Goal: Task Accomplishment & Management: Manage account settings

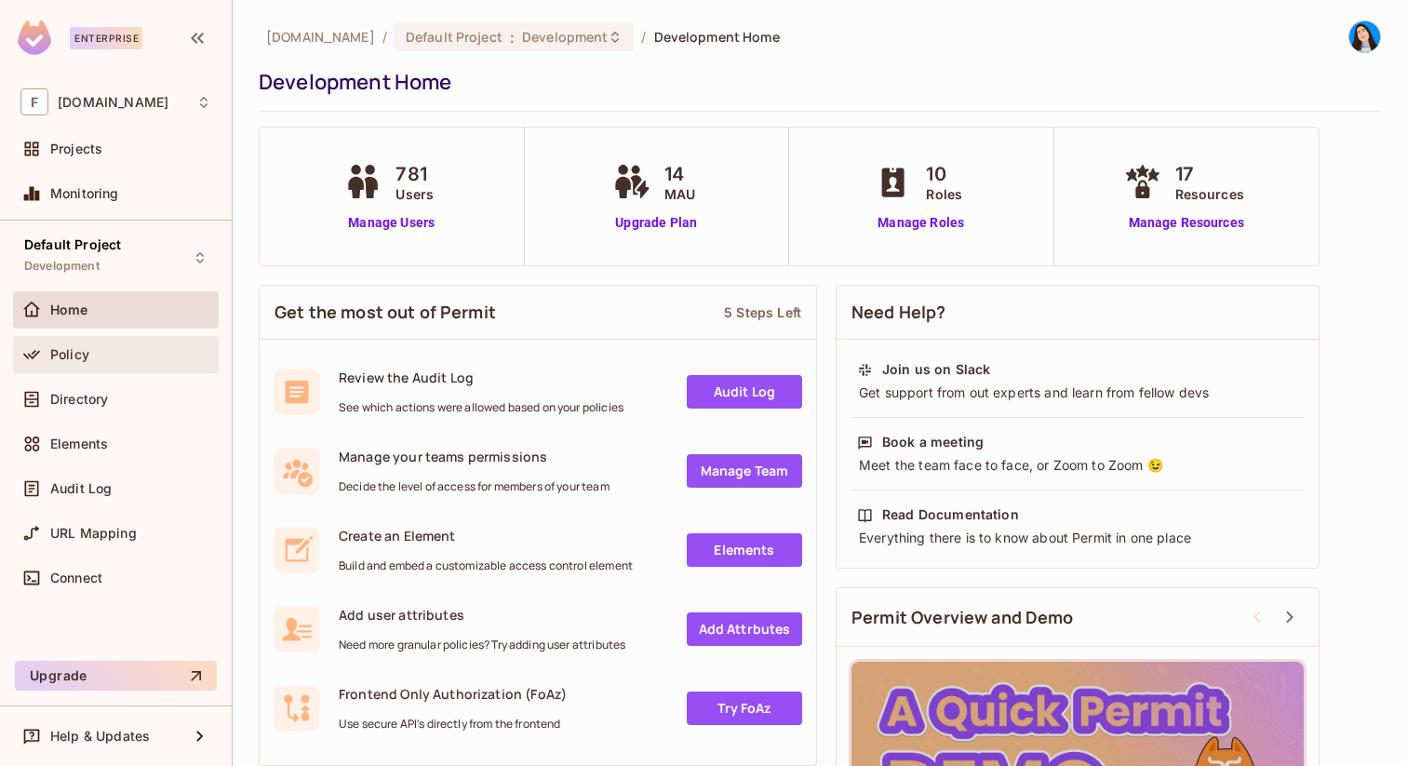
click at [146, 365] on div "Policy" at bounding box center [116, 354] width 206 height 37
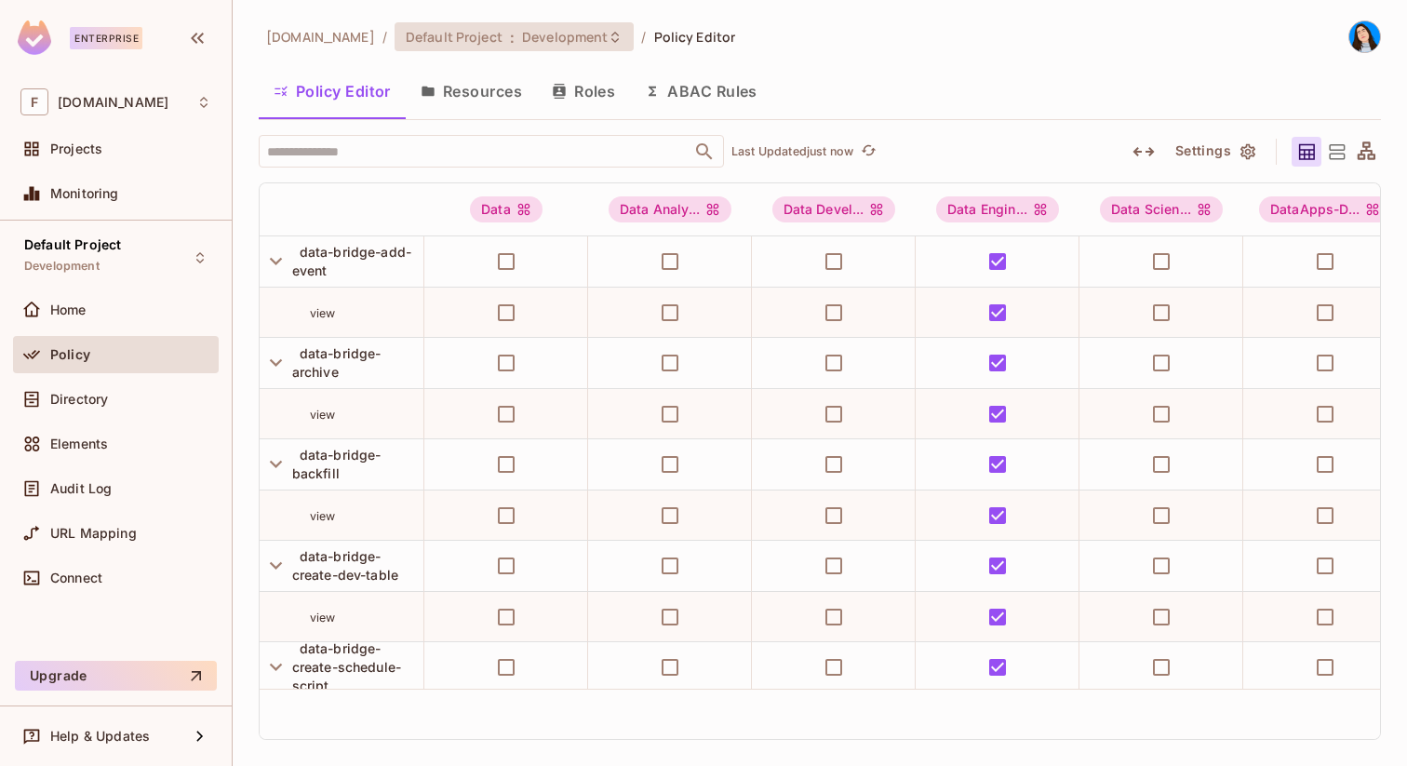
click at [525, 40] on span "Development" at bounding box center [565, 37] width 86 height 18
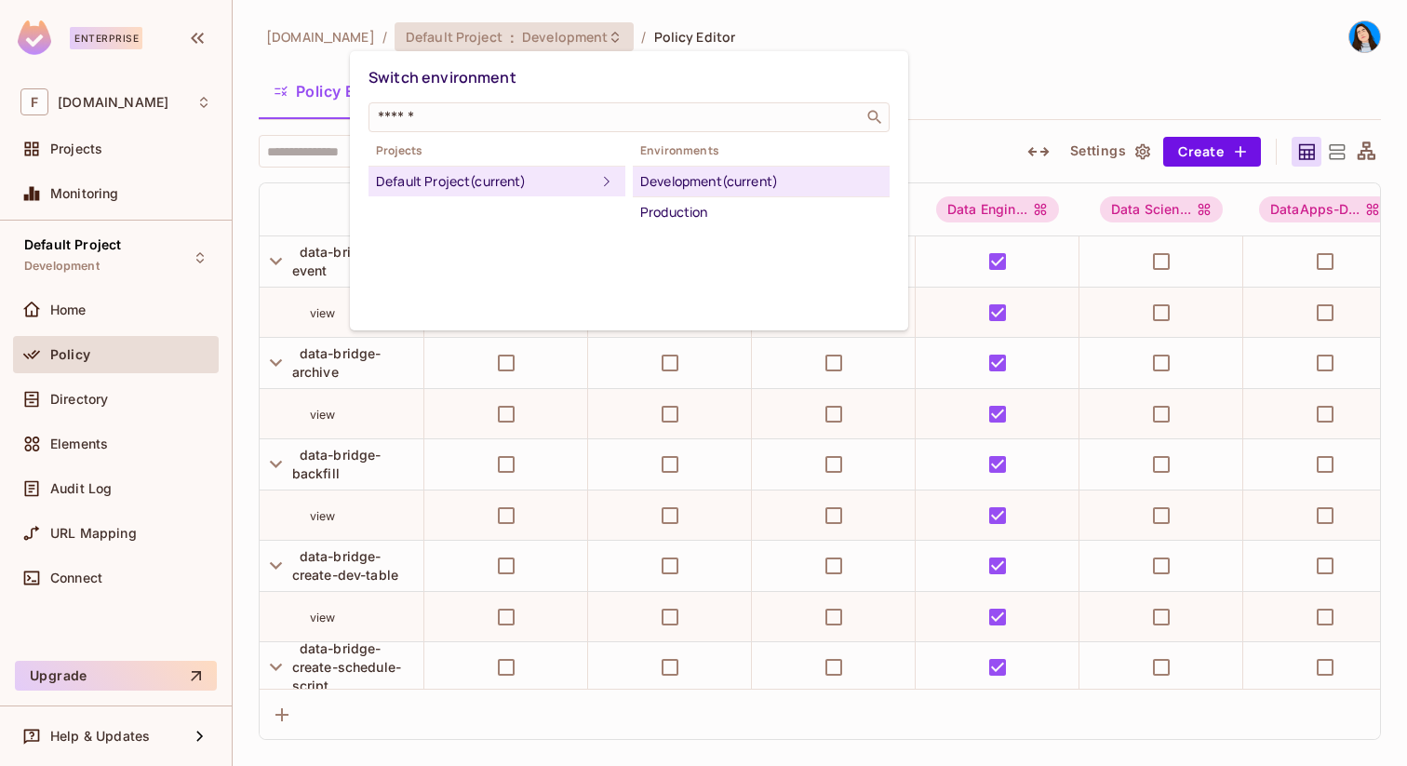
click at [658, 204] on div "Production" at bounding box center [761, 212] width 242 height 22
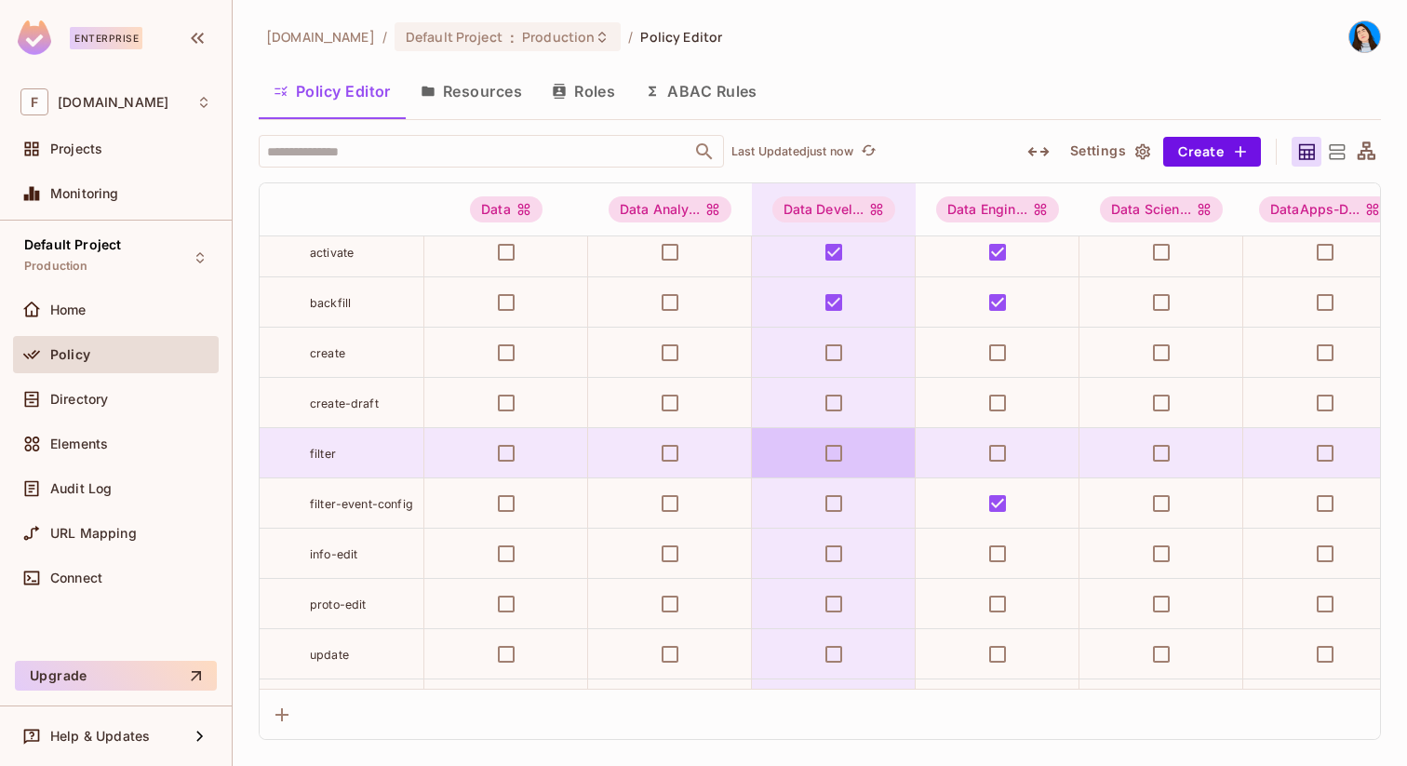
scroll to position [1398, 0]
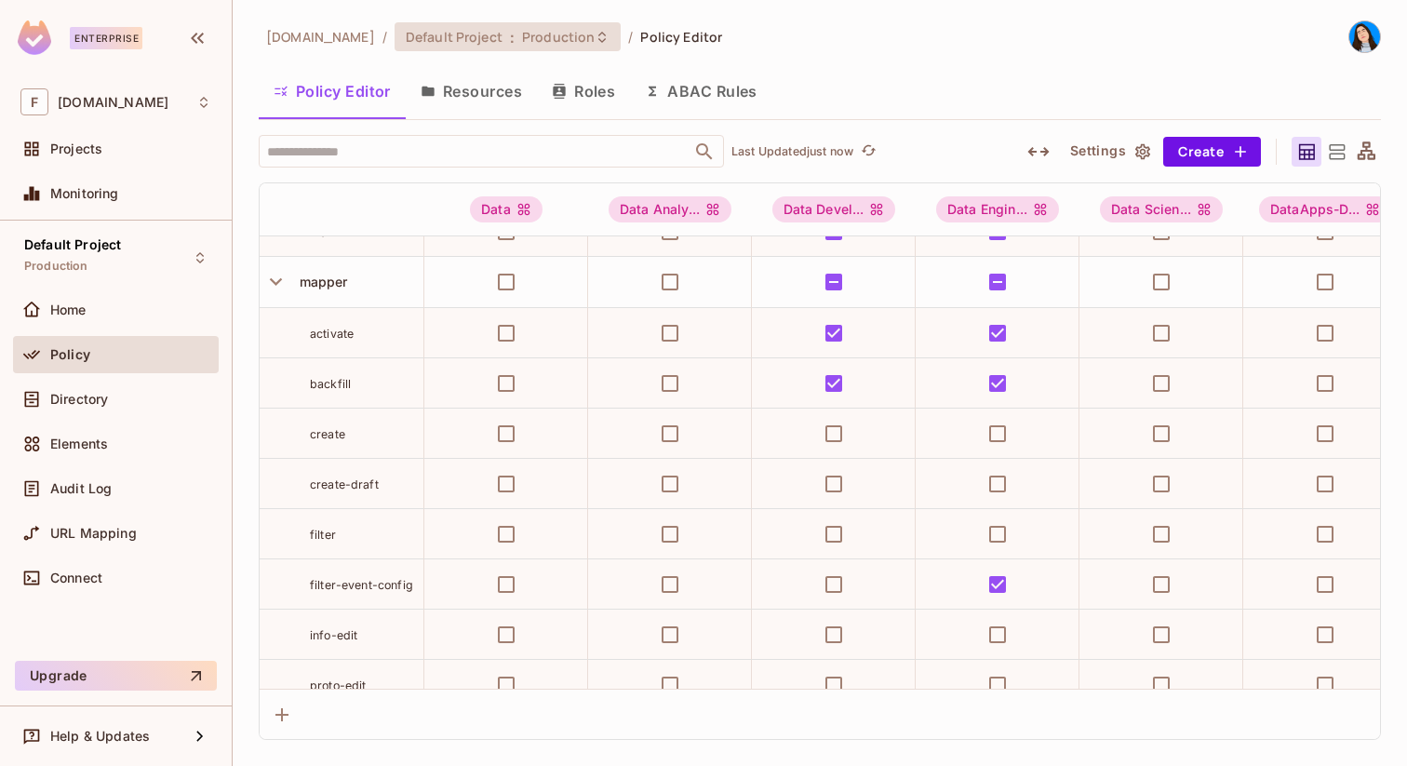
click at [528, 33] on span "Production" at bounding box center [558, 37] width 73 height 18
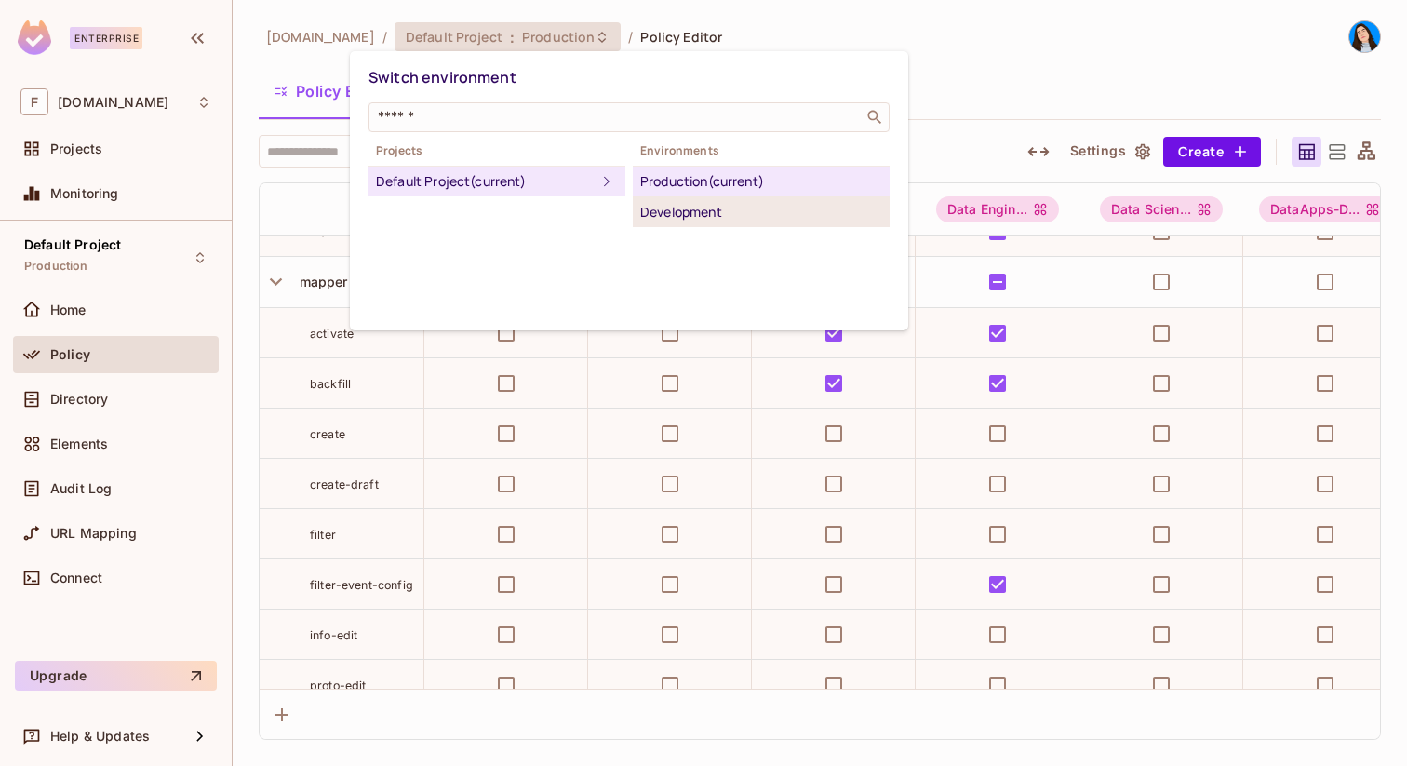
click at [677, 212] on div "Development" at bounding box center [761, 212] width 242 height 22
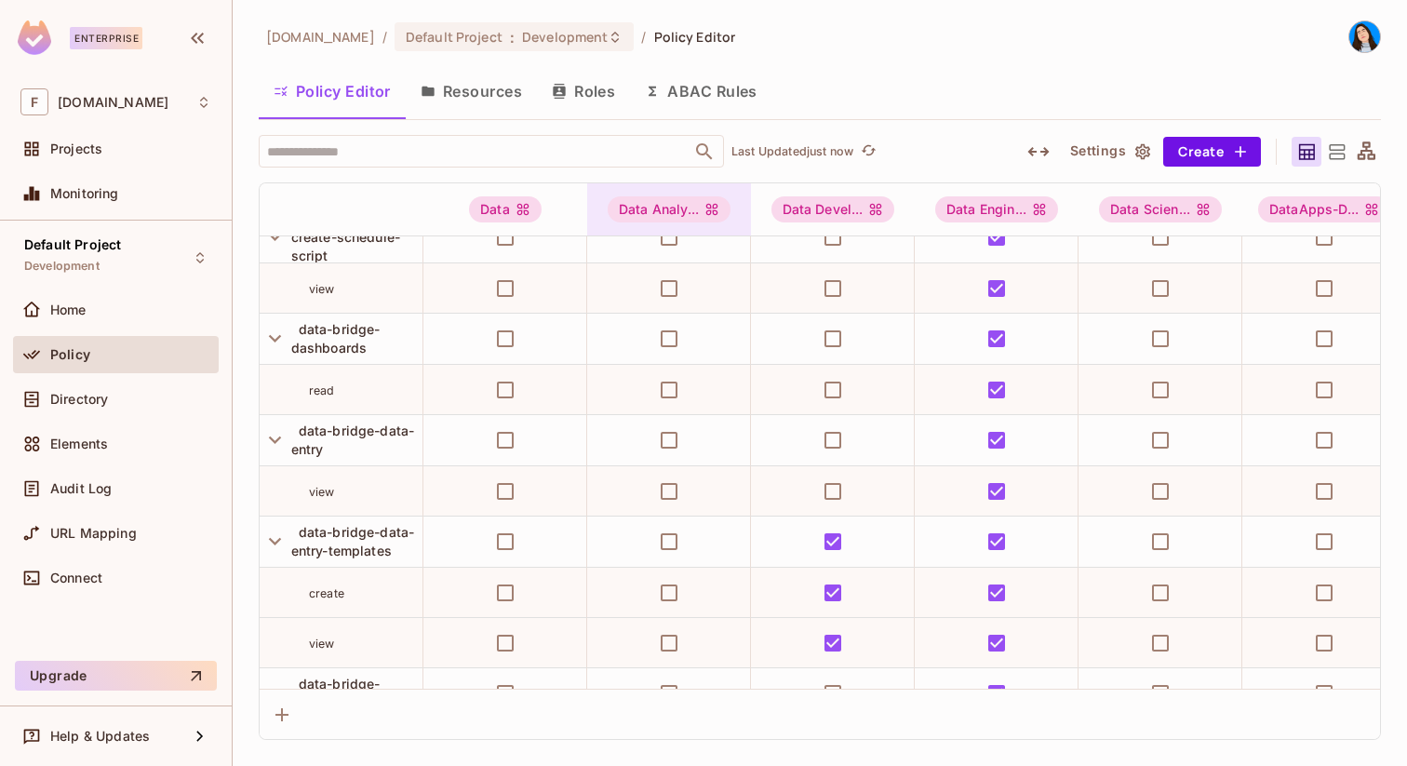
scroll to position [159, 1]
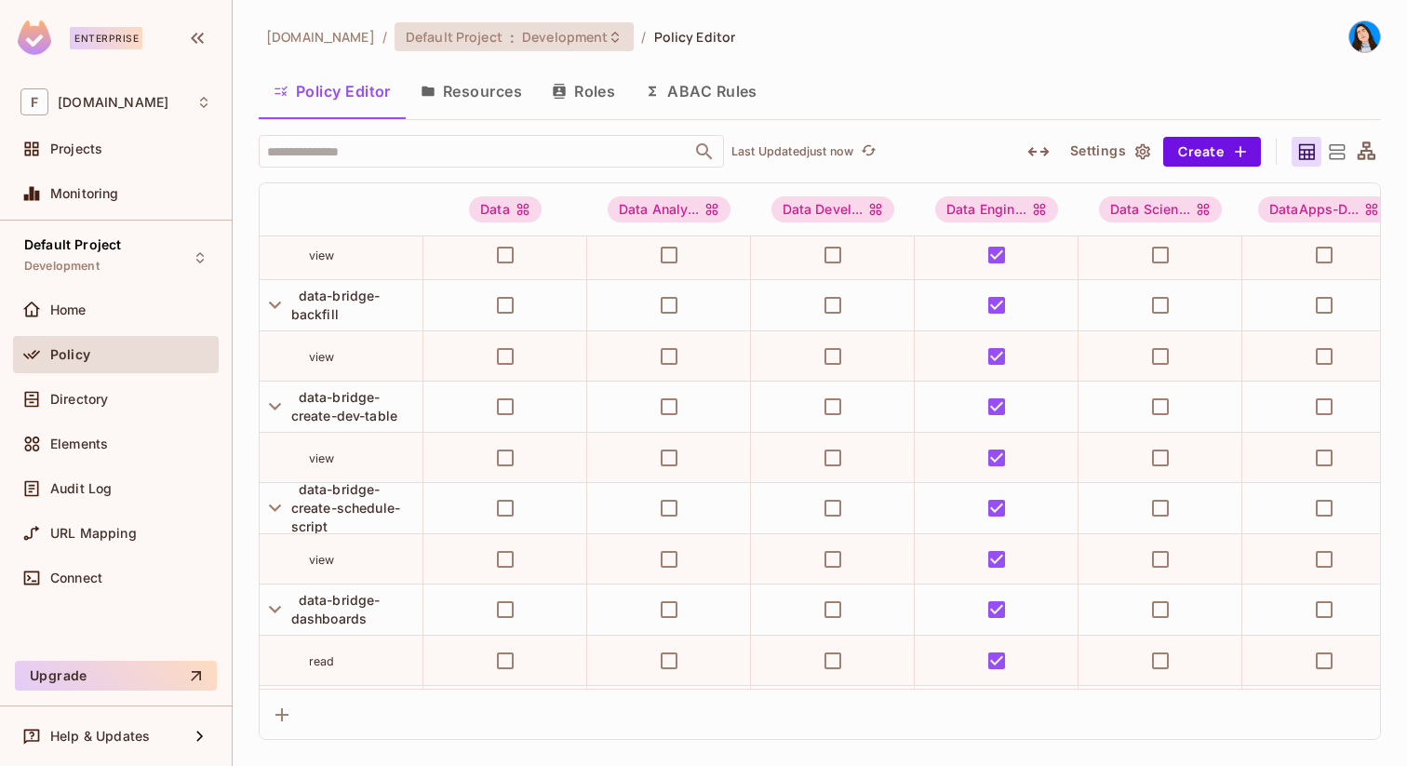
click at [540, 33] on span "Development" at bounding box center [565, 37] width 86 height 18
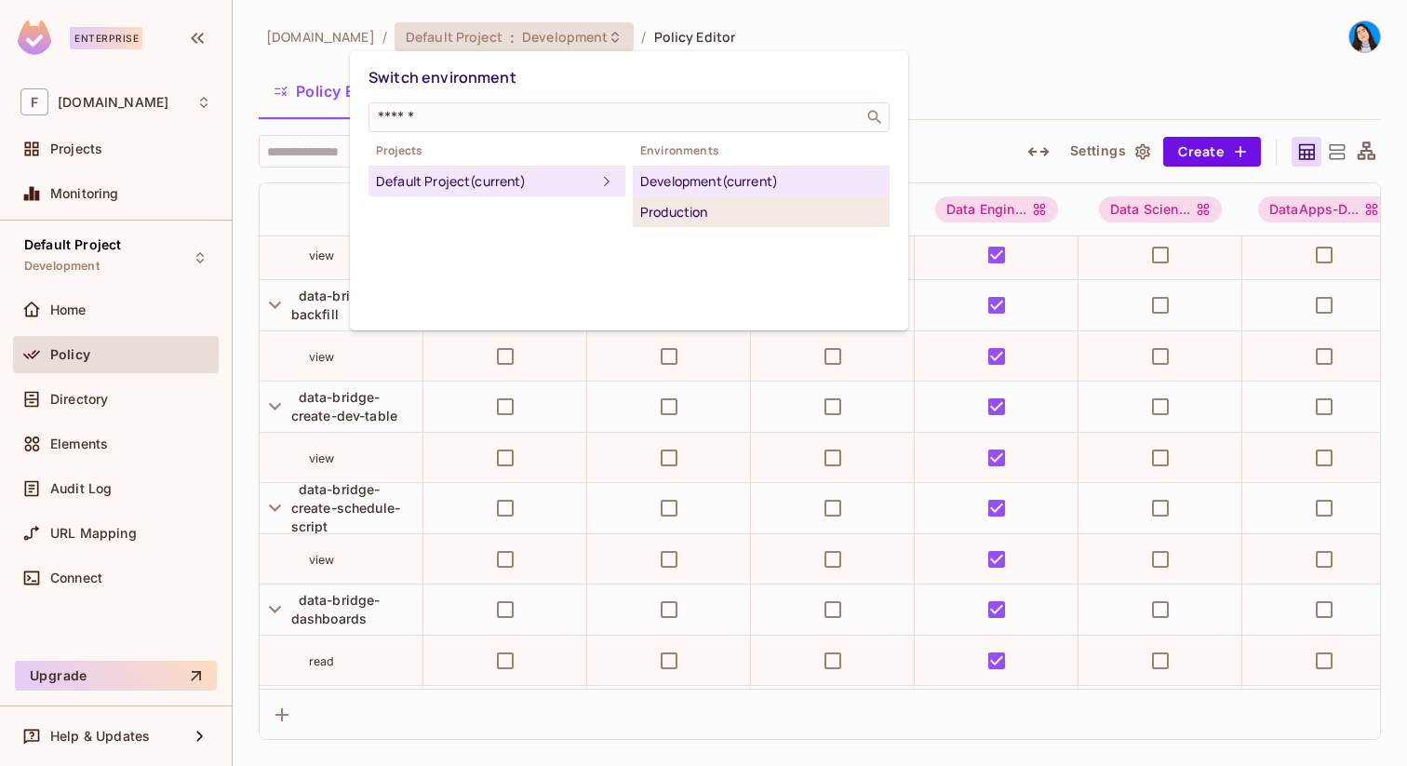
click at [687, 209] on div "Production" at bounding box center [761, 212] width 242 height 22
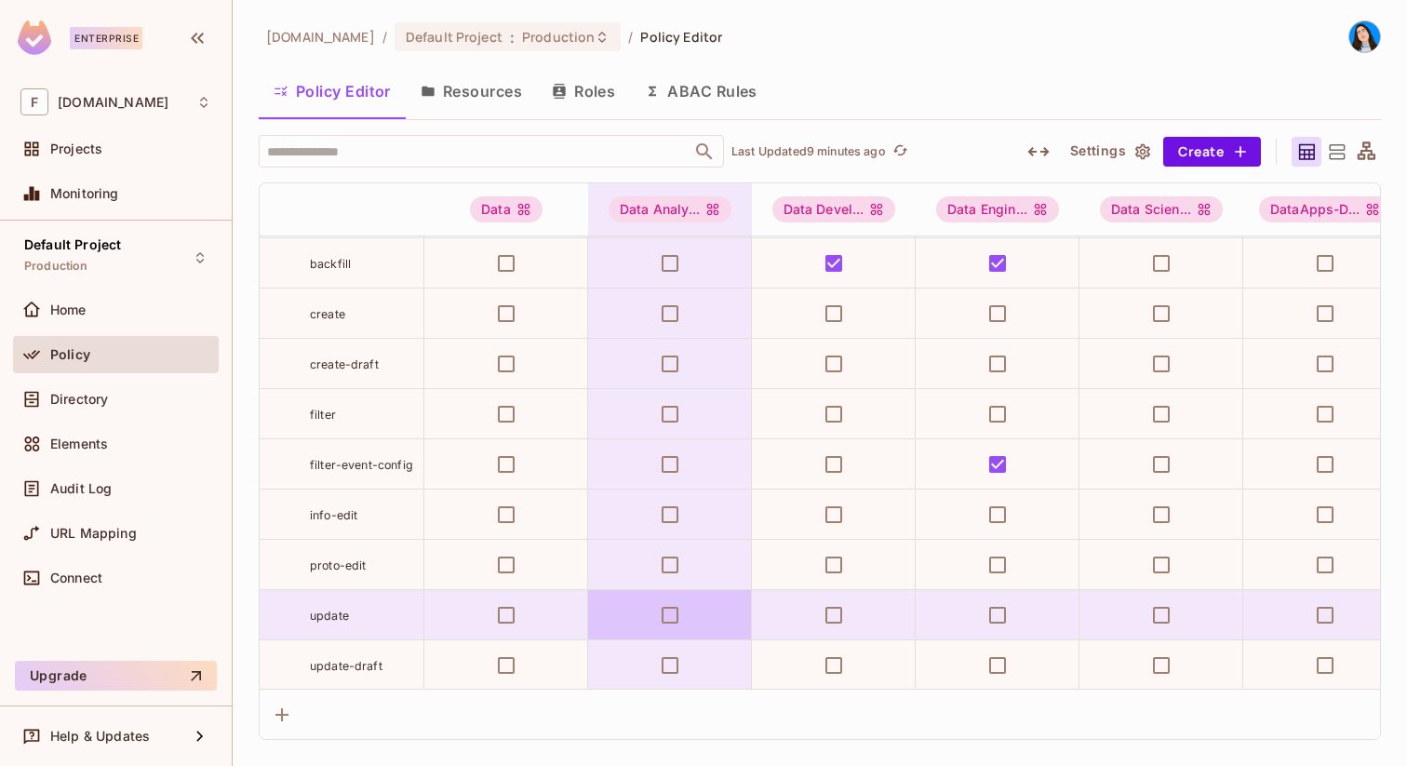
scroll to position [1516, 0]
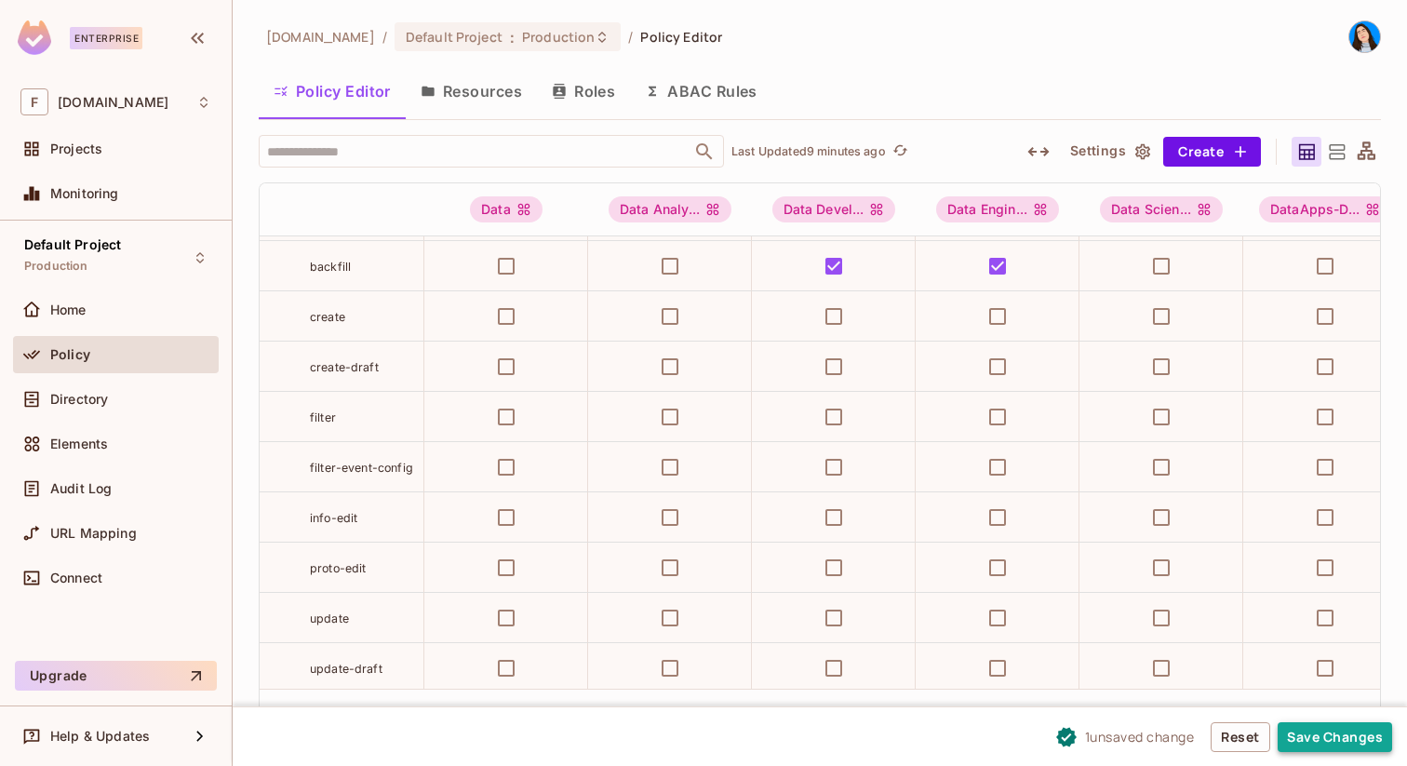
click at [1304, 734] on button "Save Changes" at bounding box center [1334, 737] width 114 height 30
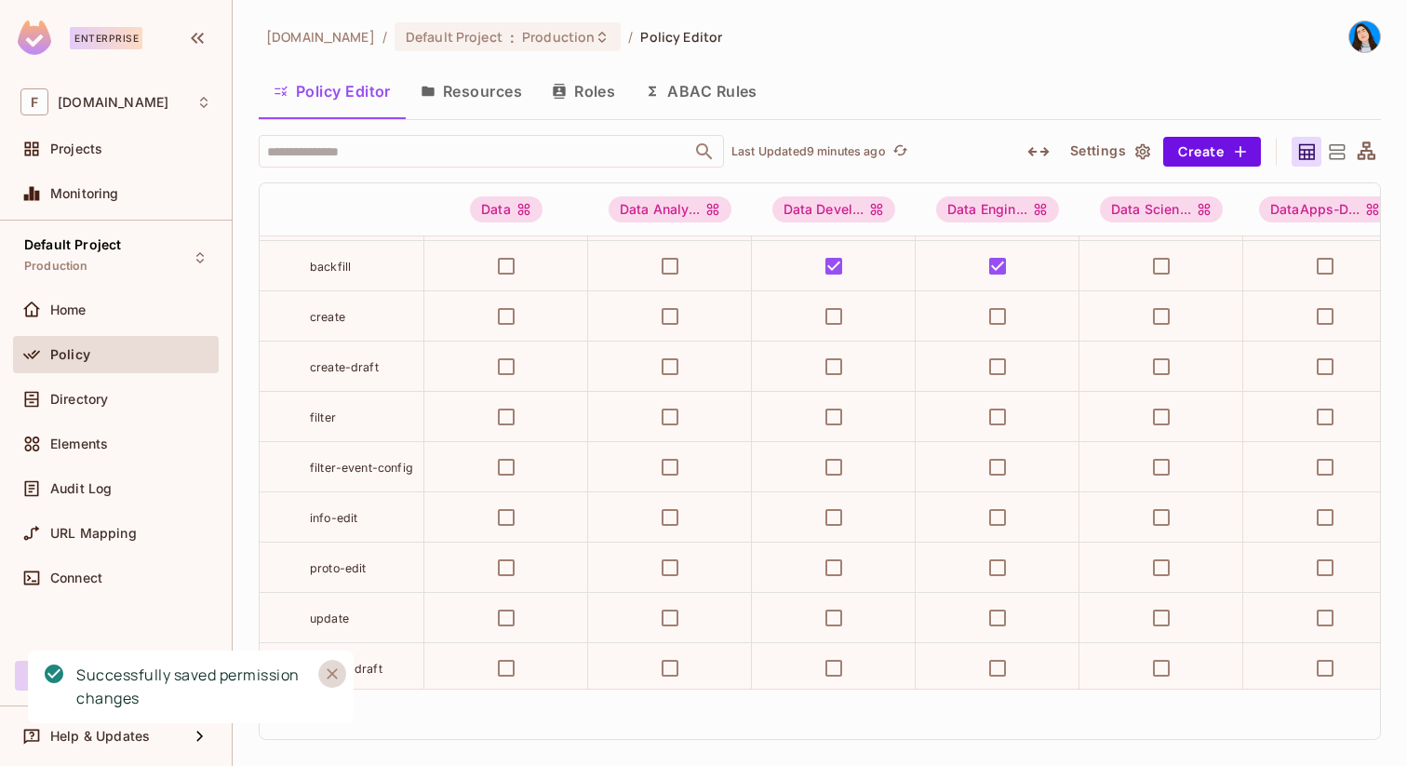
click at [332, 673] on icon "Close" at bounding box center [332, 673] width 11 height 11
